Goal: Information Seeking & Learning: Learn about a topic

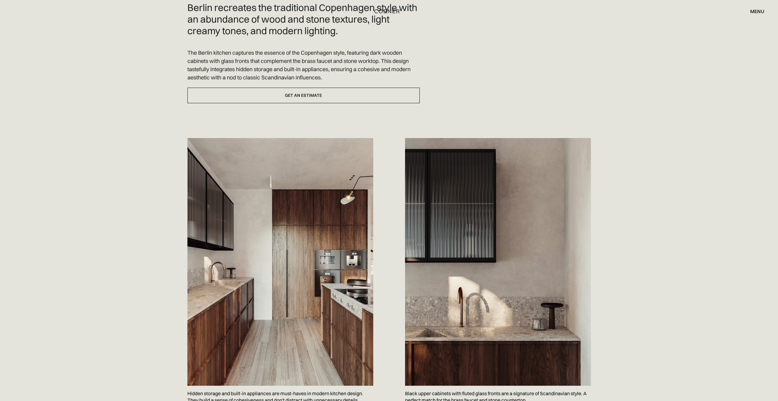
scroll to position [183, 0]
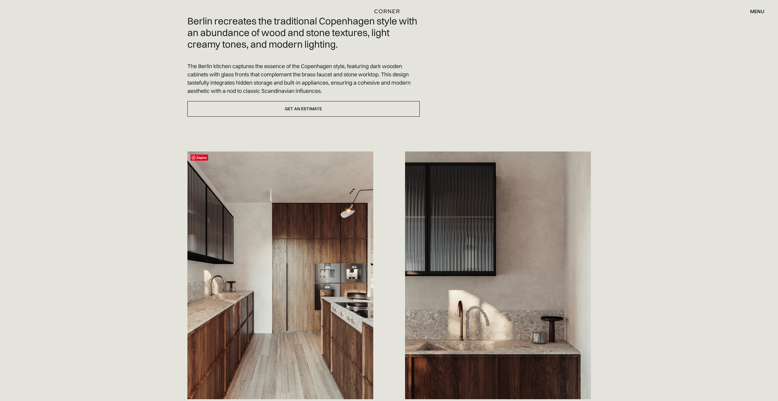
click at [295, 280] on img at bounding box center [280, 276] width 186 height 248
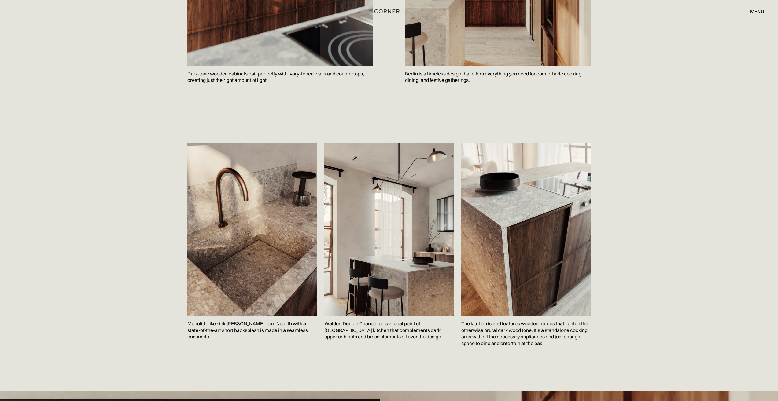
scroll to position [948, 0]
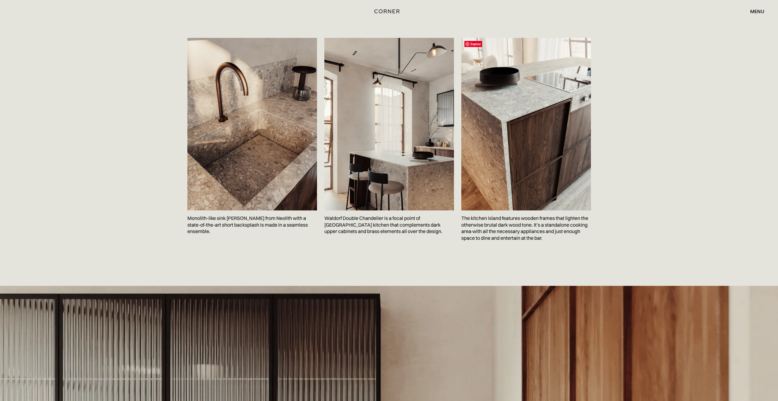
click at [541, 178] on img at bounding box center [526, 124] width 130 height 173
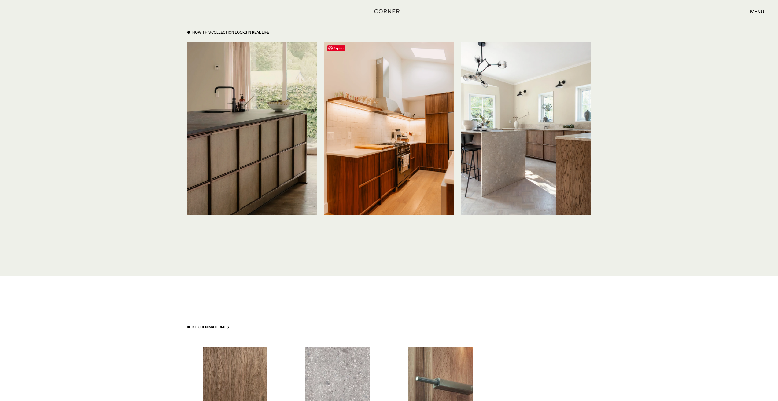
scroll to position [1468, 0]
click at [394, 133] on img at bounding box center [389, 128] width 130 height 173
click at [383, 153] on img at bounding box center [389, 128] width 130 height 173
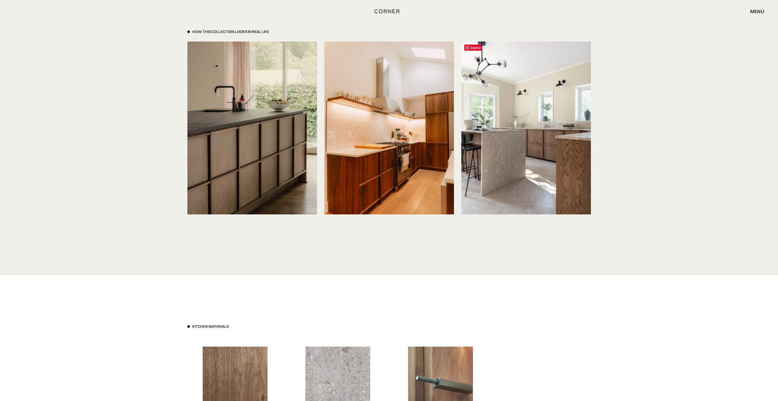
click at [507, 168] on img at bounding box center [526, 128] width 130 height 173
click at [223, 186] on img at bounding box center [252, 128] width 130 height 173
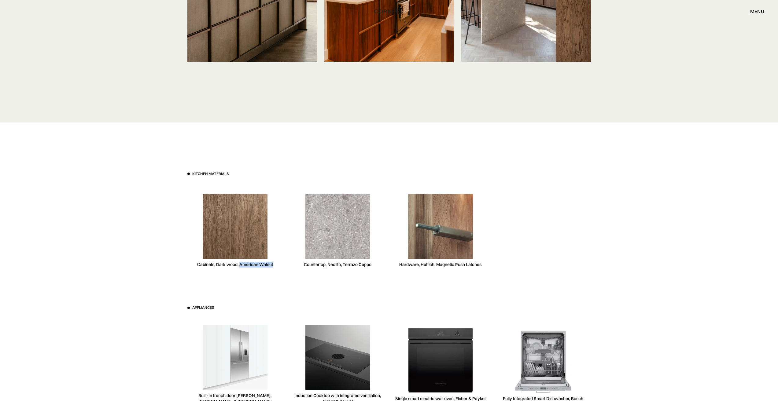
drag, startPoint x: 277, startPoint y: 265, endPoint x: 239, endPoint y: 265, distance: 37.6
click at [239, 265] on div "Сabinets, Dark wood, American Walnut" at bounding box center [234, 231] width 95 height 94
copy div "American Walnut"
click at [205, 268] on div "Сabinets, Dark wood, American Walnut" at bounding box center [234, 231] width 95 height 94
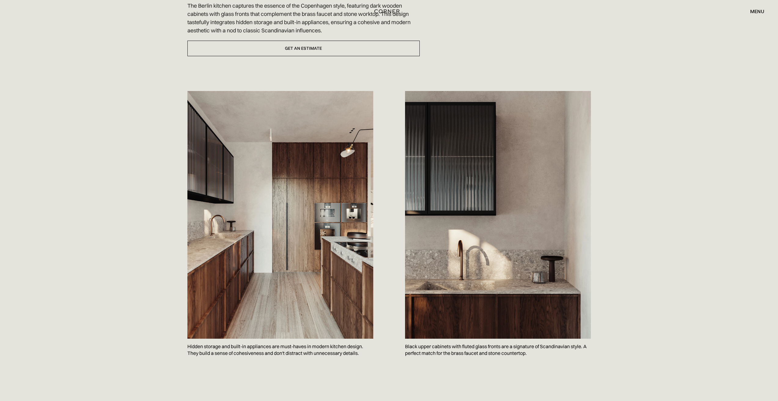
scroll to position [336, 0]
